Goal: Use online tool/utility: Use online tool/utility

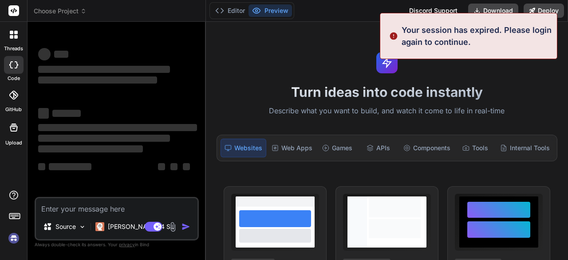
scroll to position [28, 0]
type textarea "x"
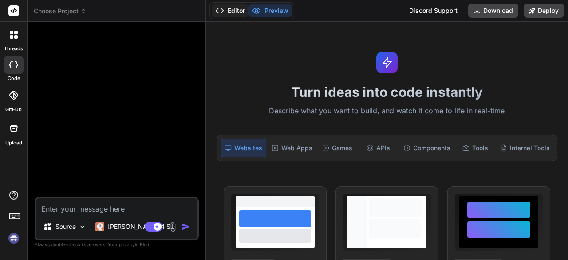
click at [224, 8] on button "Editor" at bounding box center [230, 10] width 37 height 12
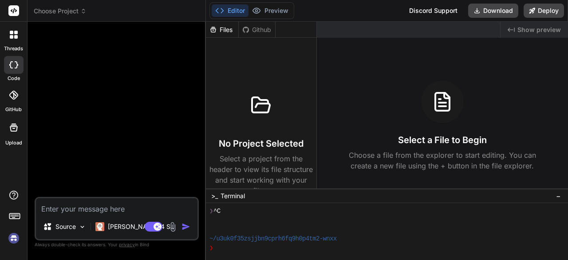
click at [89, 70] on div at bounding box center [117, 113] width 162 height 168
click at [47, 211] on textarea at bounding box center [117, 206] width 162 height 16
